Goal: Find contact information: Find contact information

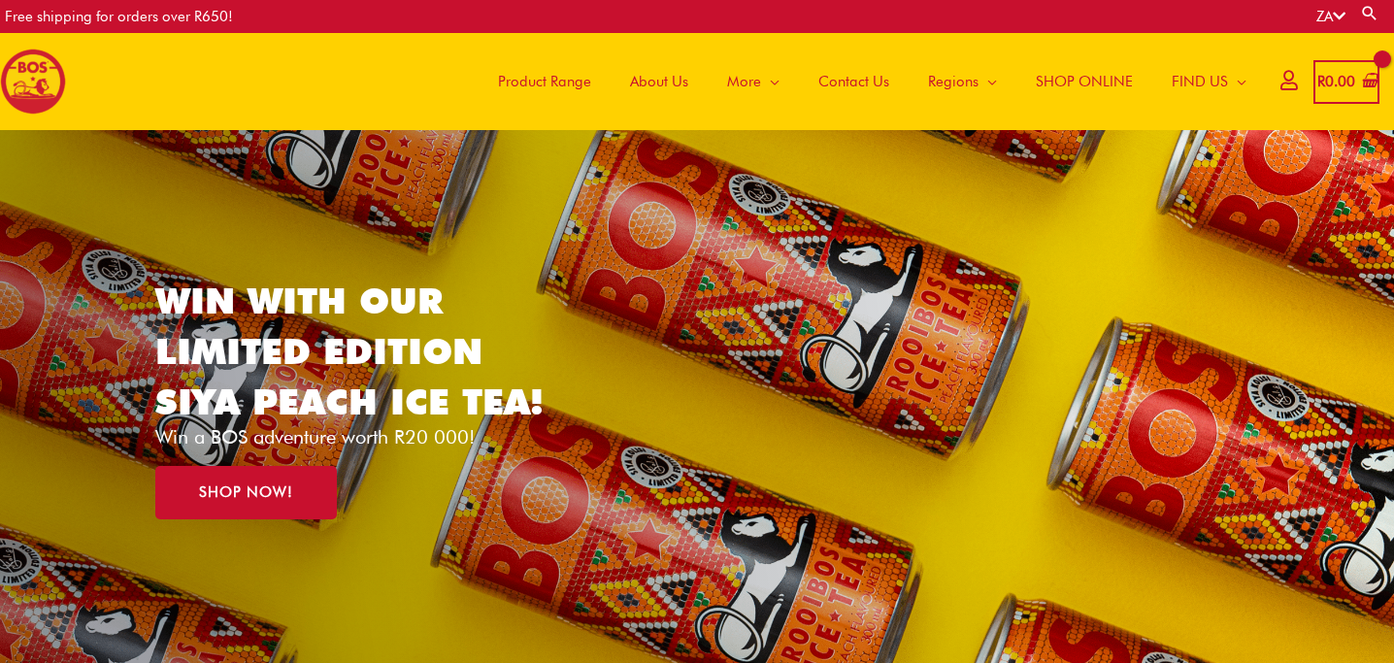
click at [846, 84] on span "Contact Us" at bounding box center [854, 81] width 71 height 58
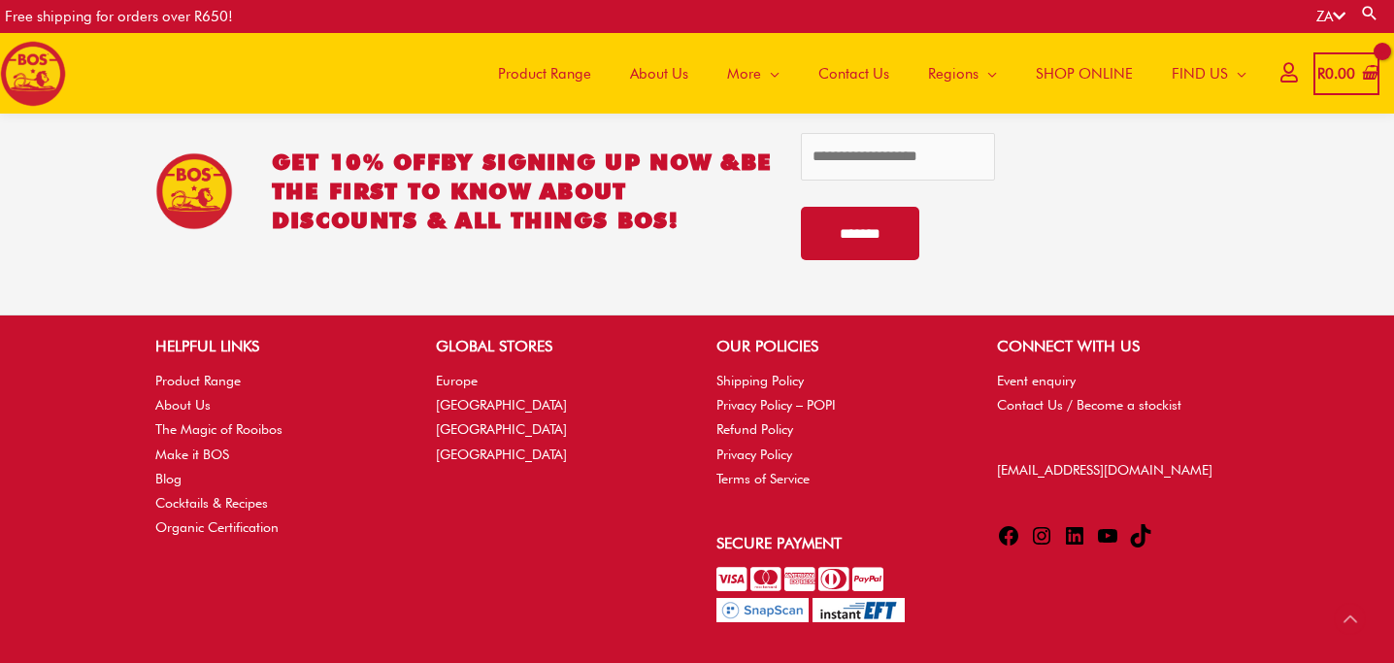
scroll to position [1125, 0]
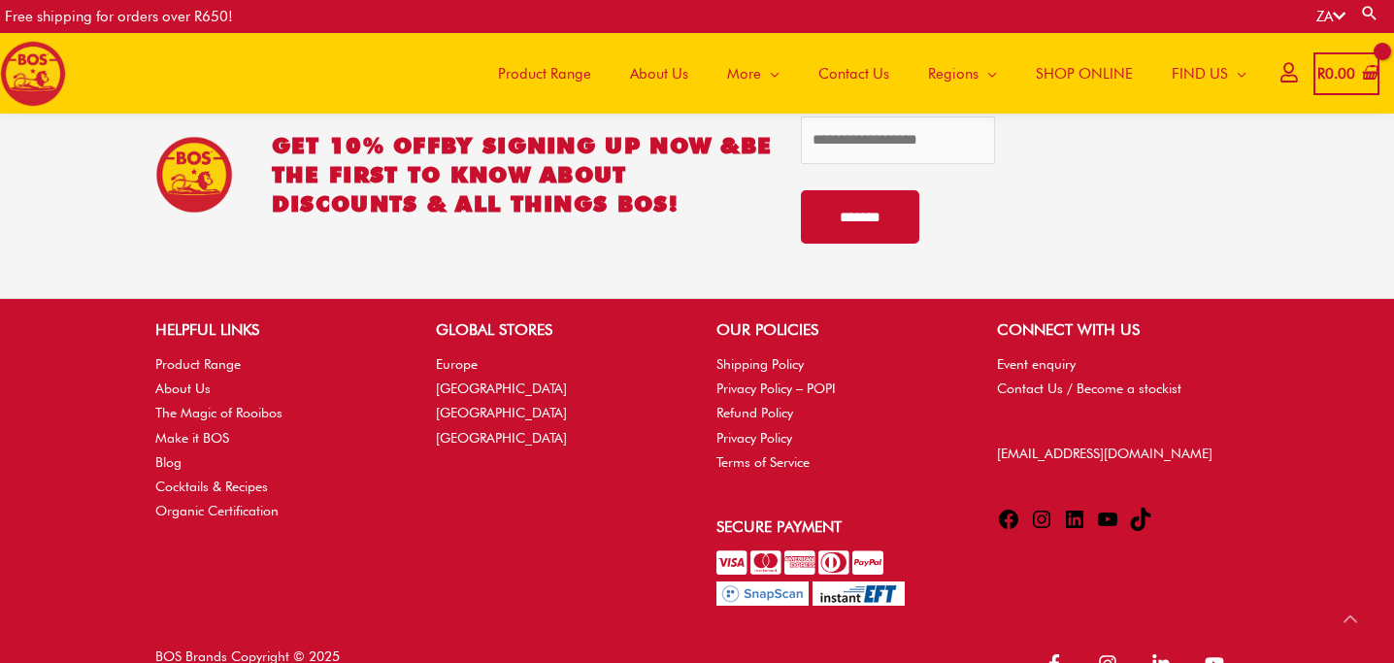
click at [1042, 518] on icon at bounding box center [1041, 519] width 23 height 23
